Goal: Find specific page/section: Find specific page/section

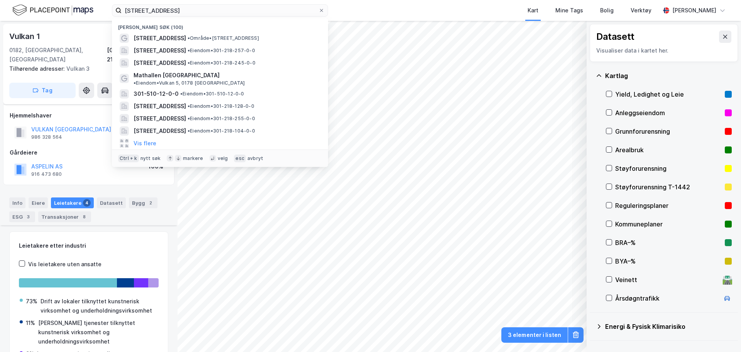
scroll to position [192, 0]
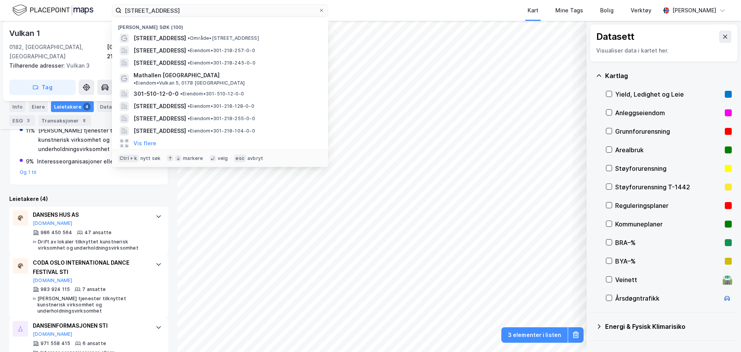
click at [58, 0] on html "[STREET_ADDRESS] Nylige søk (100) [STREET_ADDRESS] • Område • [STREET_ADDRESS] …" at bounding box center [370, 176] width 741 height 352
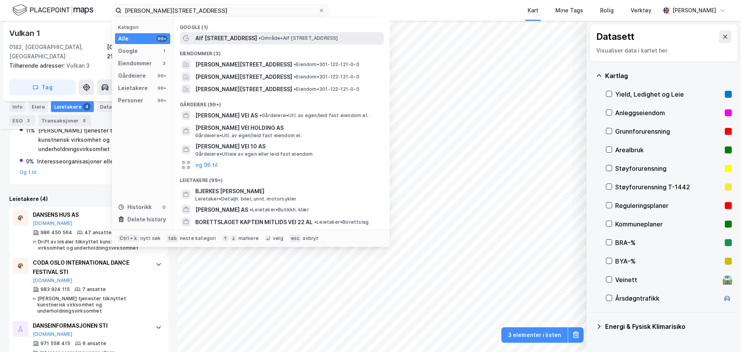
type input "[PERSON_NAME][STREET_ADDRESS]"
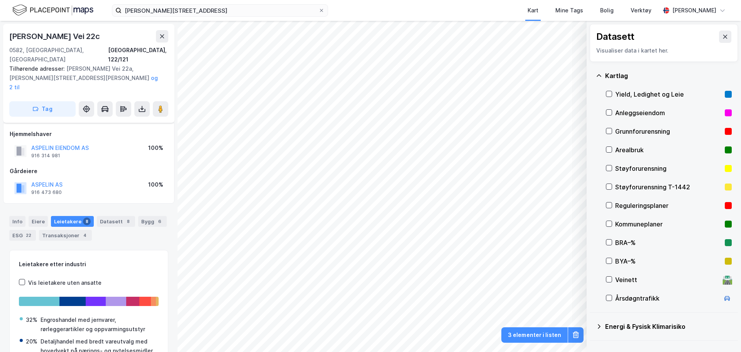
scroll to position [47, 0]
